Goal: Check status: Check status

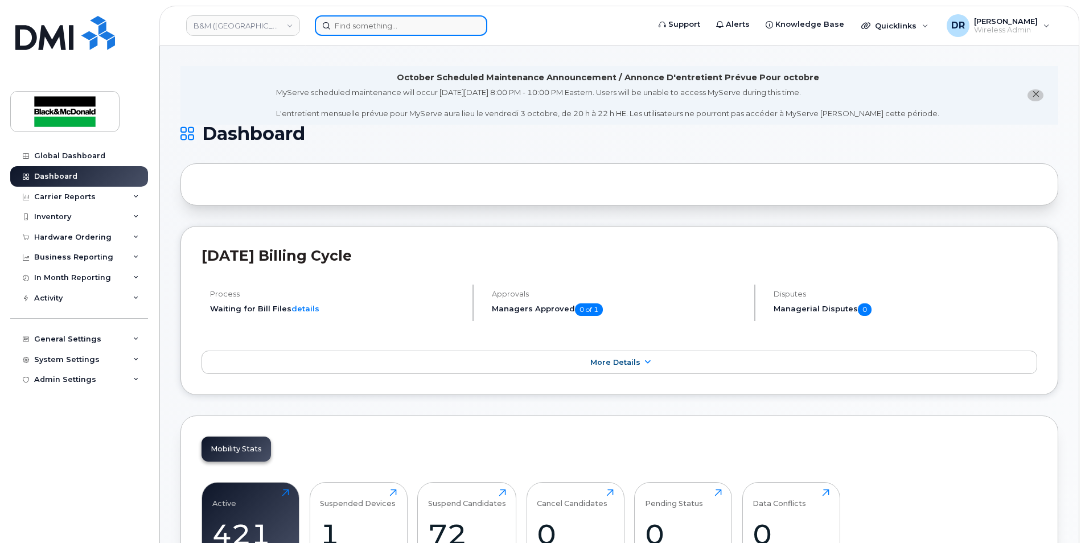
click at [381, 22] on input at bounding box center [401, 25] width 172 height 20
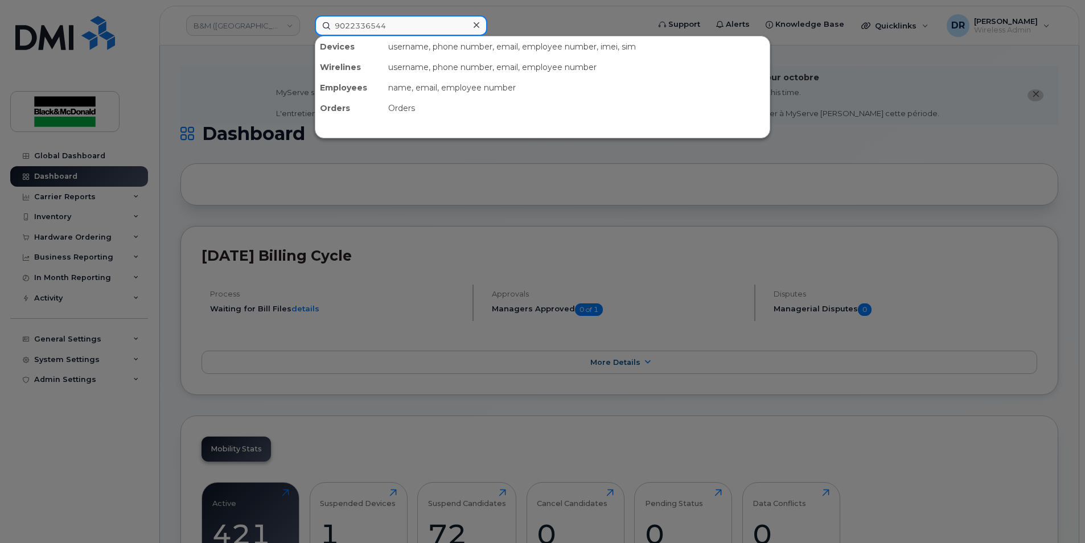
type input "9022336544"
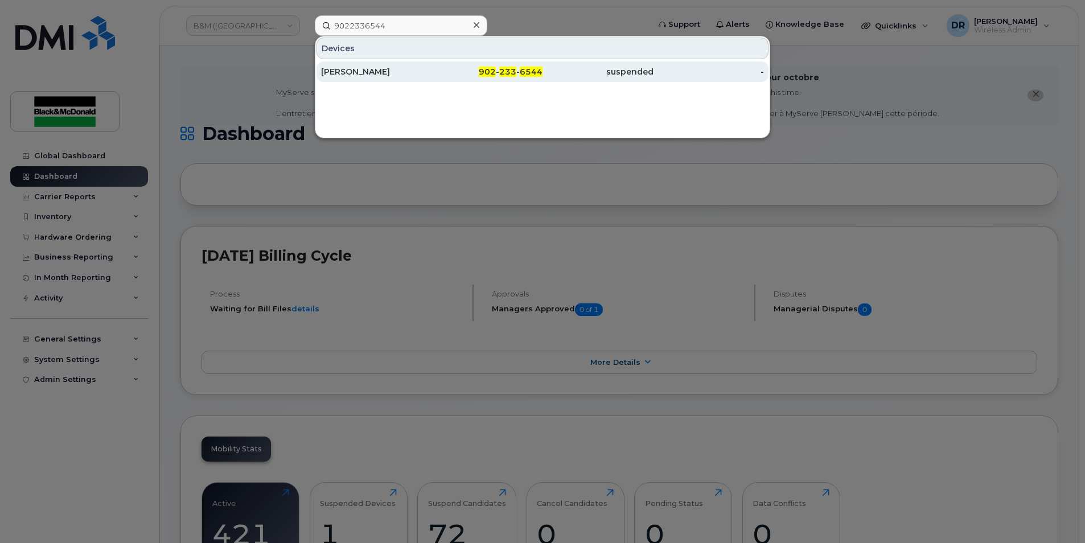
click at [392, 69] on div "[PERSON_NAME]" at bounding box center [376, 71] width 111 height 11
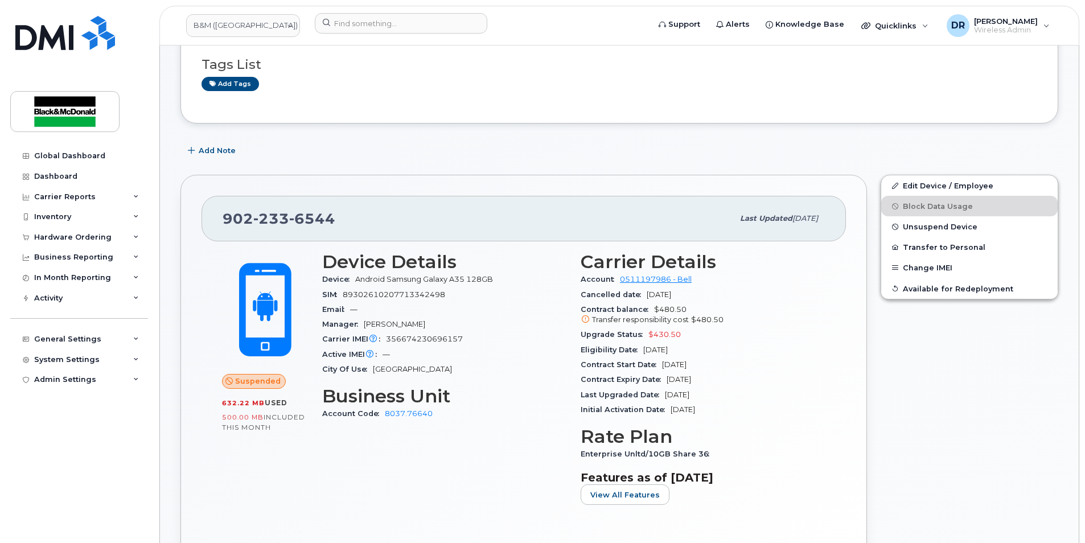
scroll to position [171, 0]
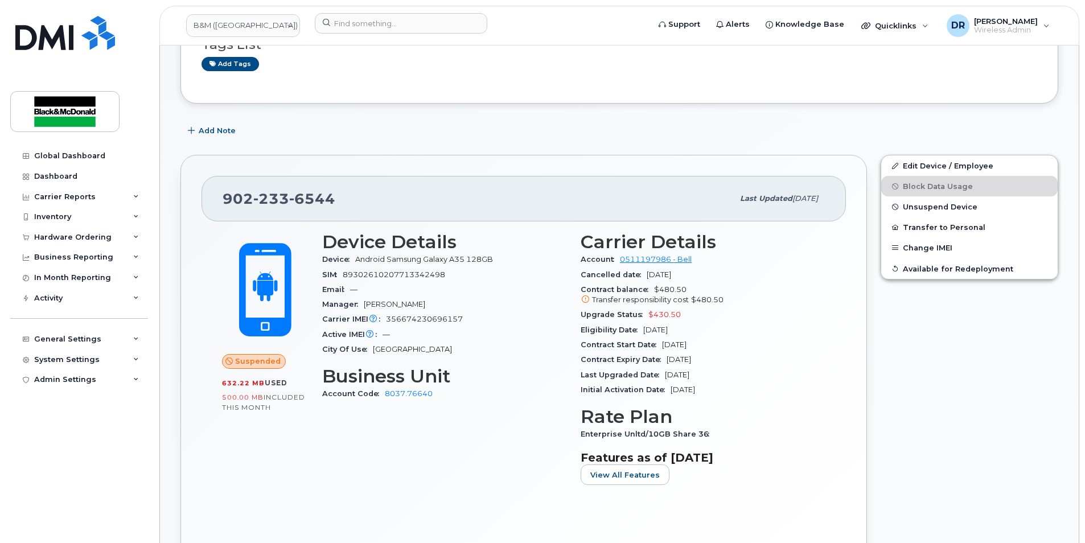
click at [584, 300] on icon at bounding box center [585, 299] width 7 height 7
click at [448, 497] on div "Device Details Device Android Samsung Galaxy A35 128GB SIM [TECHNICAL_ID] Email…" at bounding box center [444, 363] width 258 height 276
